Goal: Task Accomplishment & Management: Manage account settings

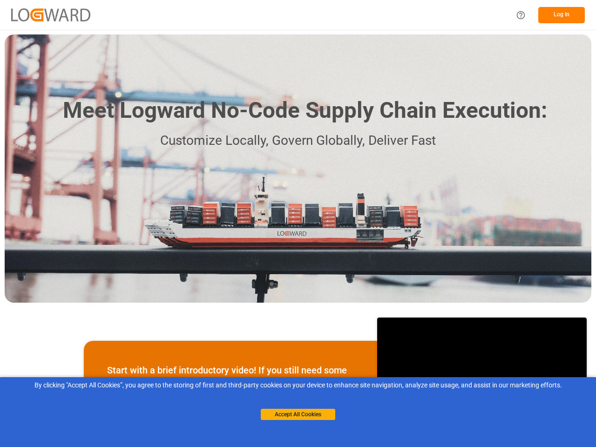
click at [298, 224] on div "Meet Logward No-Code Supply Chain Execution: Customize Locally, Govern Globally…" at bounding box center [298, 168] width 587 height 268
click at [51, 14] on img at bounding box center [50, 14] width 79 height 13
click at [521, 15] on icon "Help Center" at bounding box center [521, 15] width 10 height 10
click at [562, 15] on button "Log In" at bounding box center [562, 15] width 47 height 16
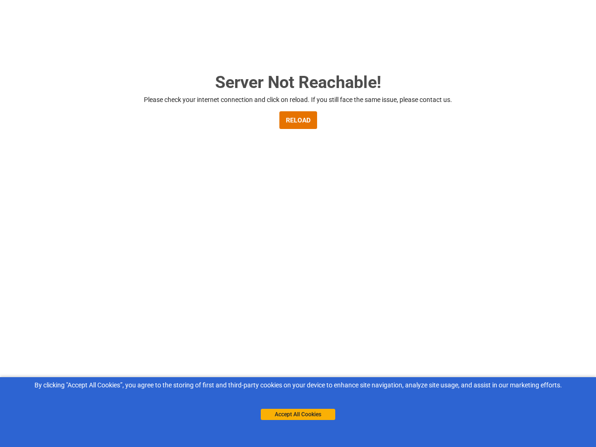
click at [298, 415] on button "Accept All Cookies" at bounding box center [298, 414] width 75 height 11
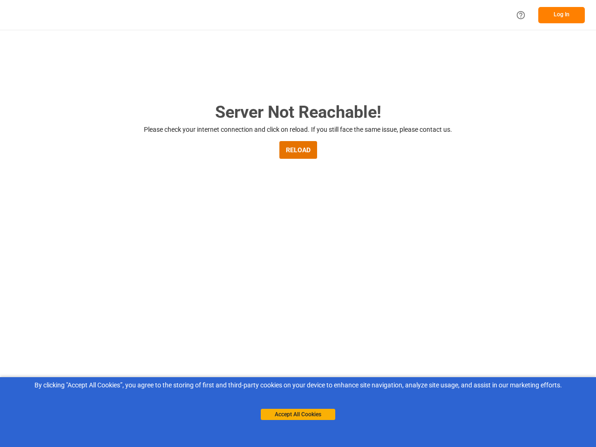
click at [298, 224] on main "Server Not Reachable! Please check your internet connection and click on reload…" at bounding box center [298, 306] width 596 height 412
click at [521, 15] on icon "Help Center" at bounding box center [521, 15] width 10 height 10
click at [562, 15] on button "Log In" at bounding box center [562, 15] width 47 height 16
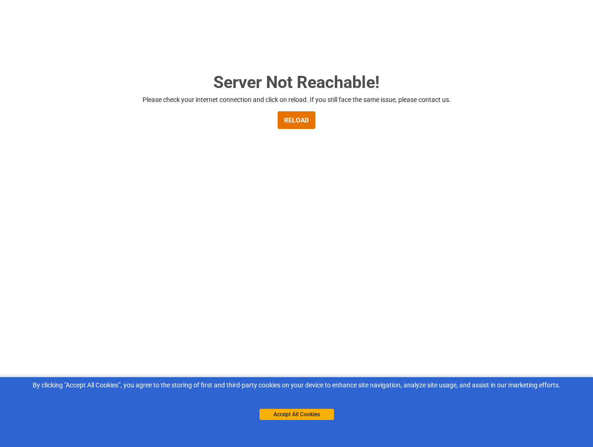
click at [298, 415] on button "Accept All Cookies" at bounding box center [297, 414] width 75 height 11
